Goal: Go to known website: Access a specific website the user already knows

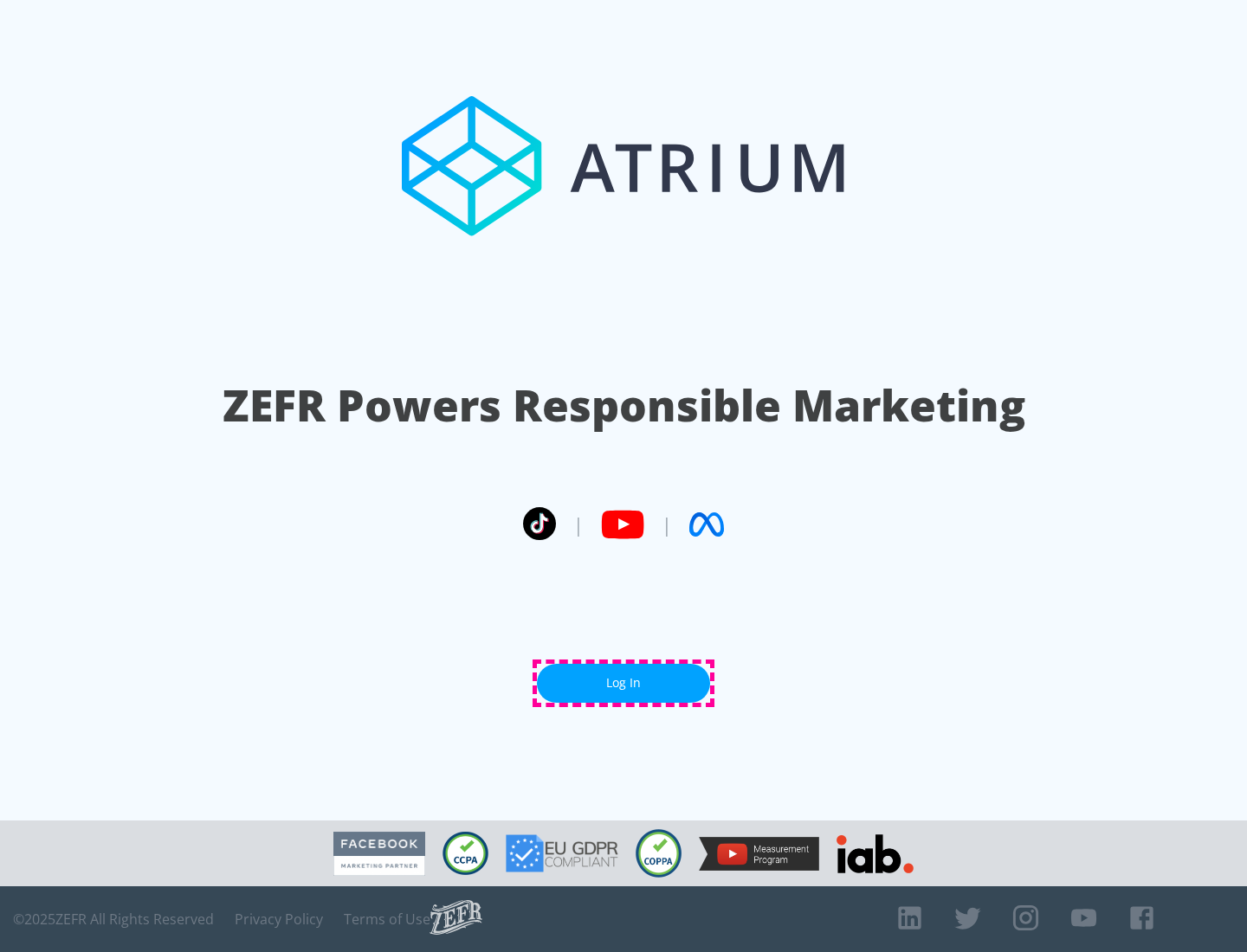
click at [623, 683] on link "Log In" at bounding box center [624, 683] width 174 height 39
